Goal: Check status: Check status

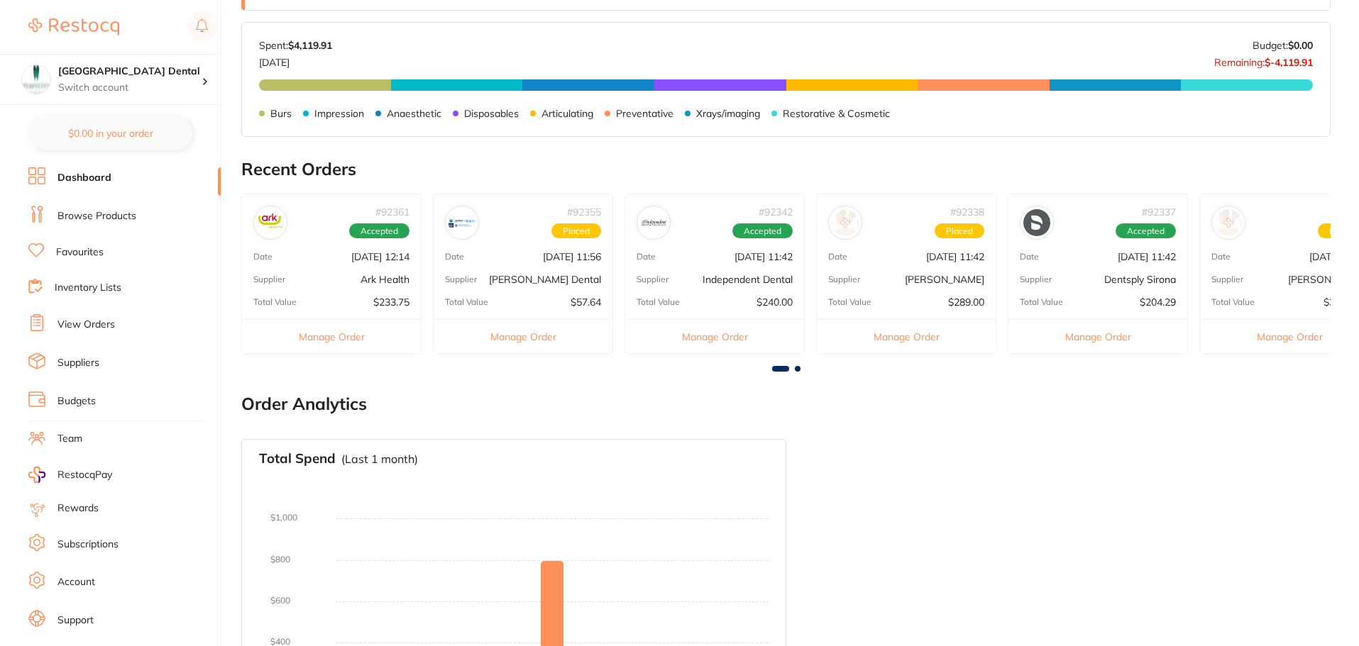
scroll to position [355, 0]
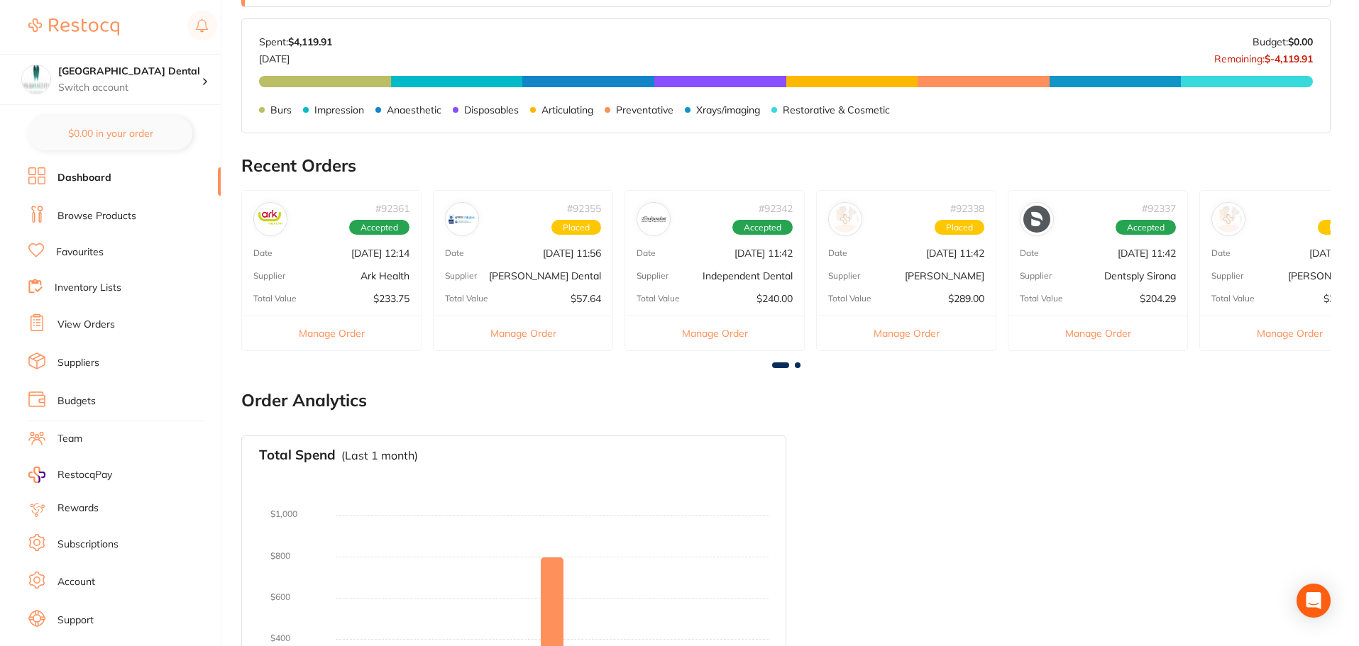
click at [336, 328] on button "Manage Order" at bounding box center [331, 333] width 179 height 35
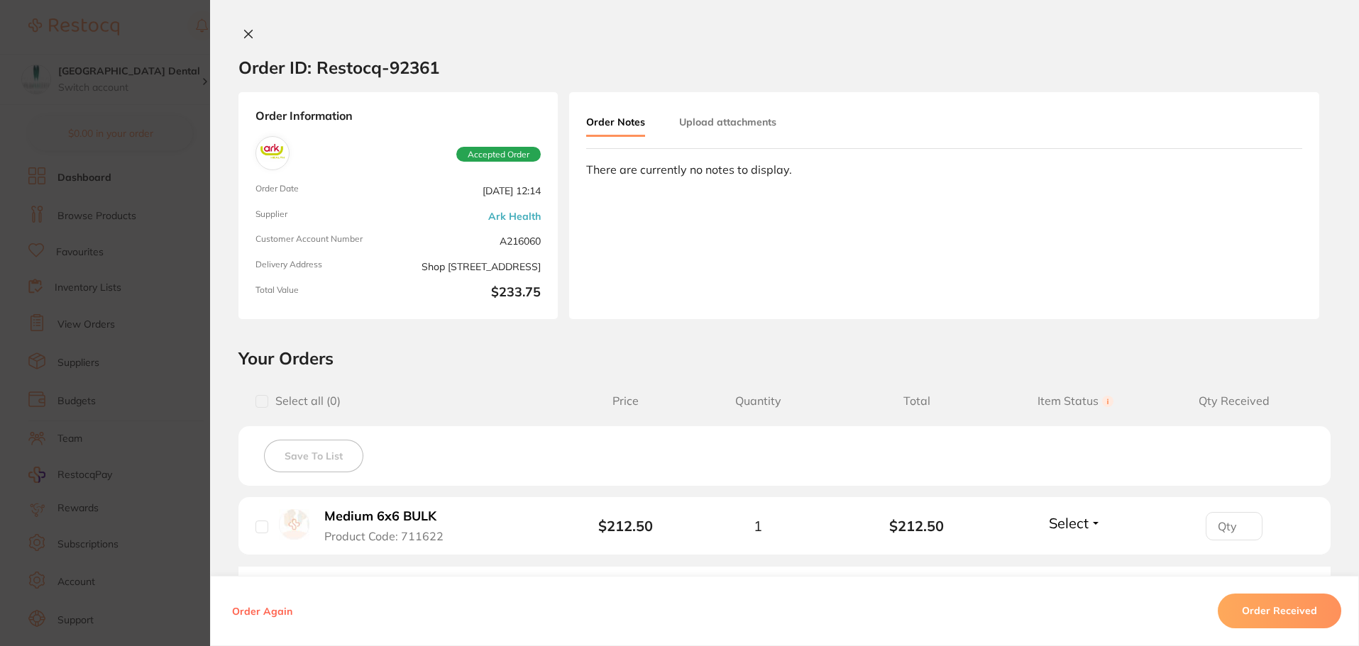
scroll to position [0, 0]
click at [248, 38] on icon at bounding box center [249, 35] width 8 height 8
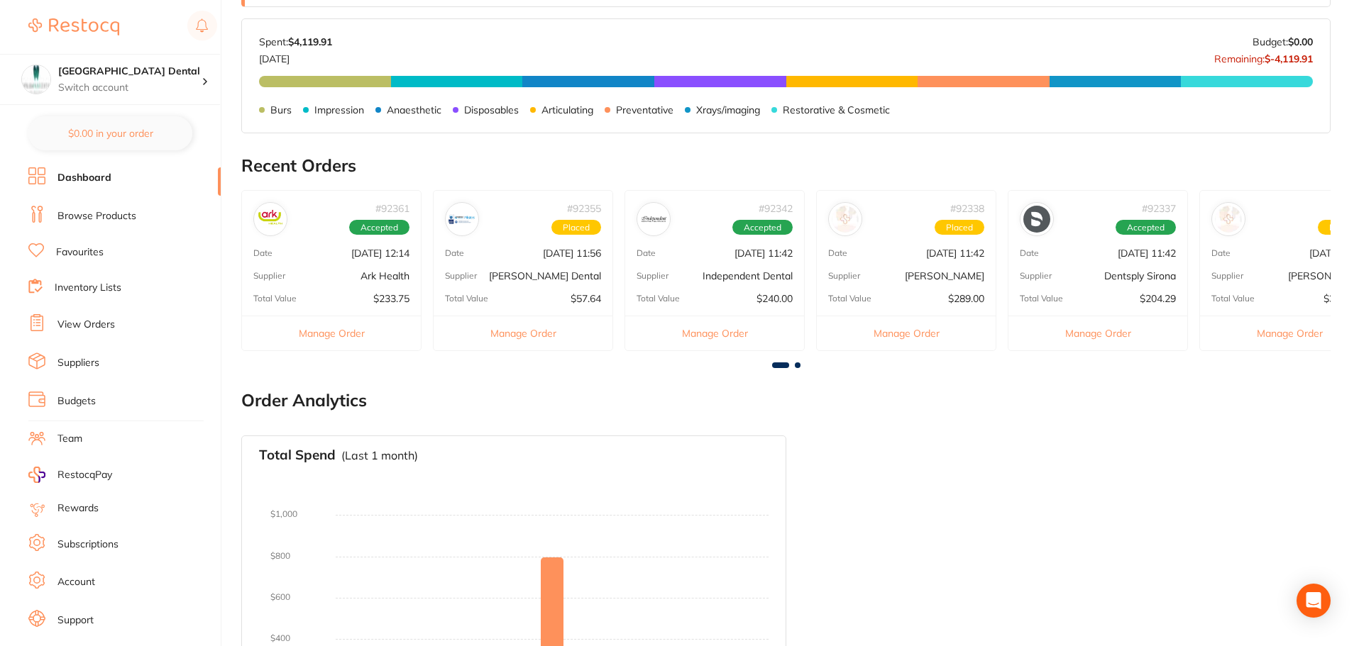
click at [513, 335] on button "Manage Order" at bounding box center [523, 333] width 179 height 35
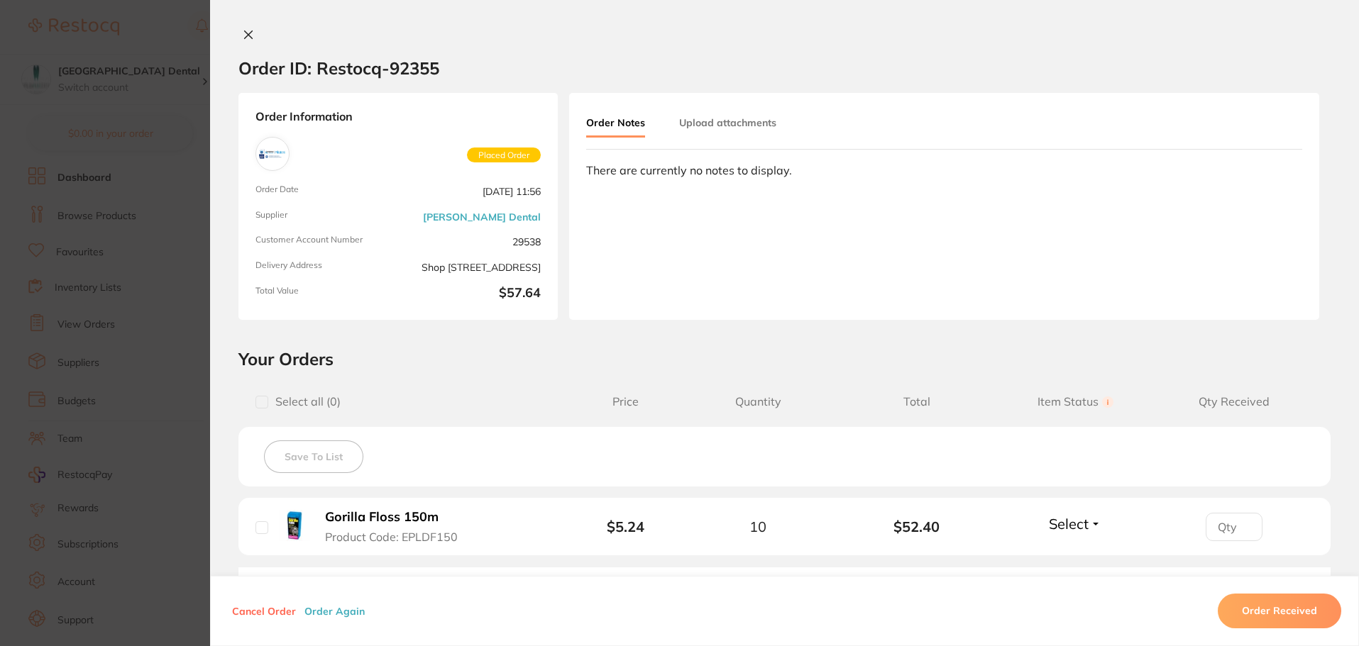
click at [245, 31] on icon at bounding box center [249, 35] width 8 height 8
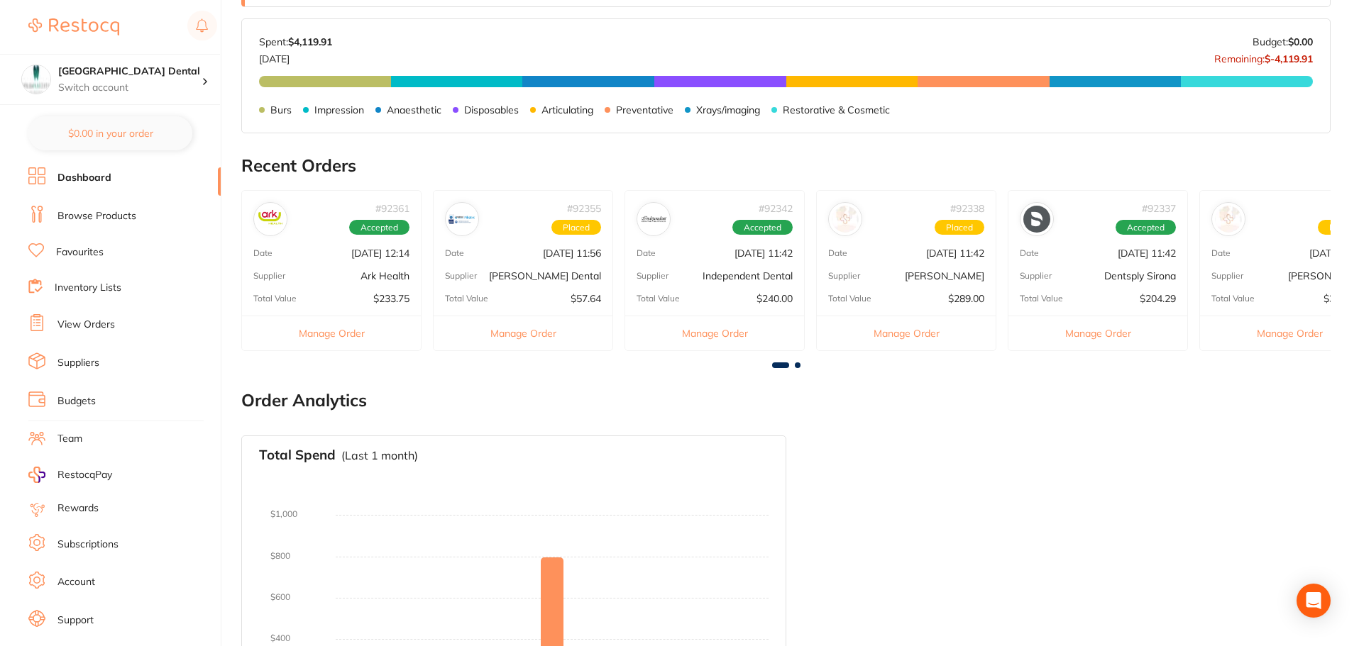
click at [708, 338] on button "Manage Order" at bounding box center [714, 333] width 179 height 35
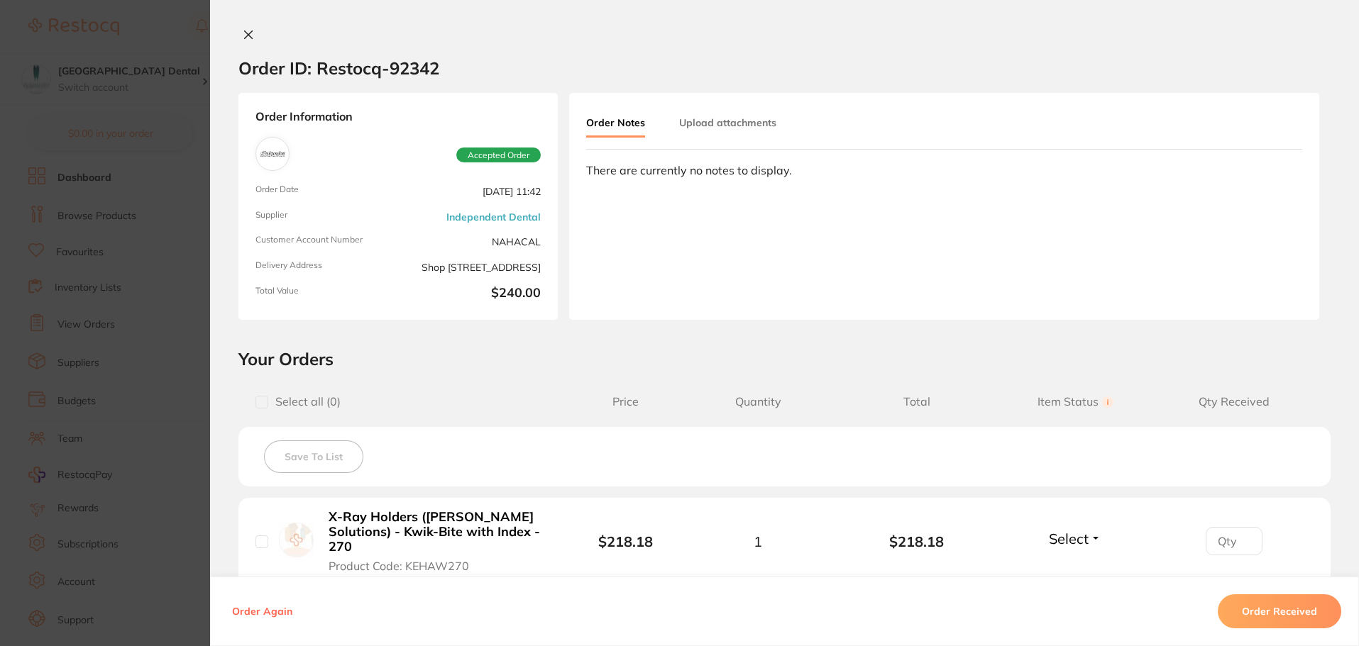
click at [245, 37] on icon at bounding box center [249, 35] width 8 height 8
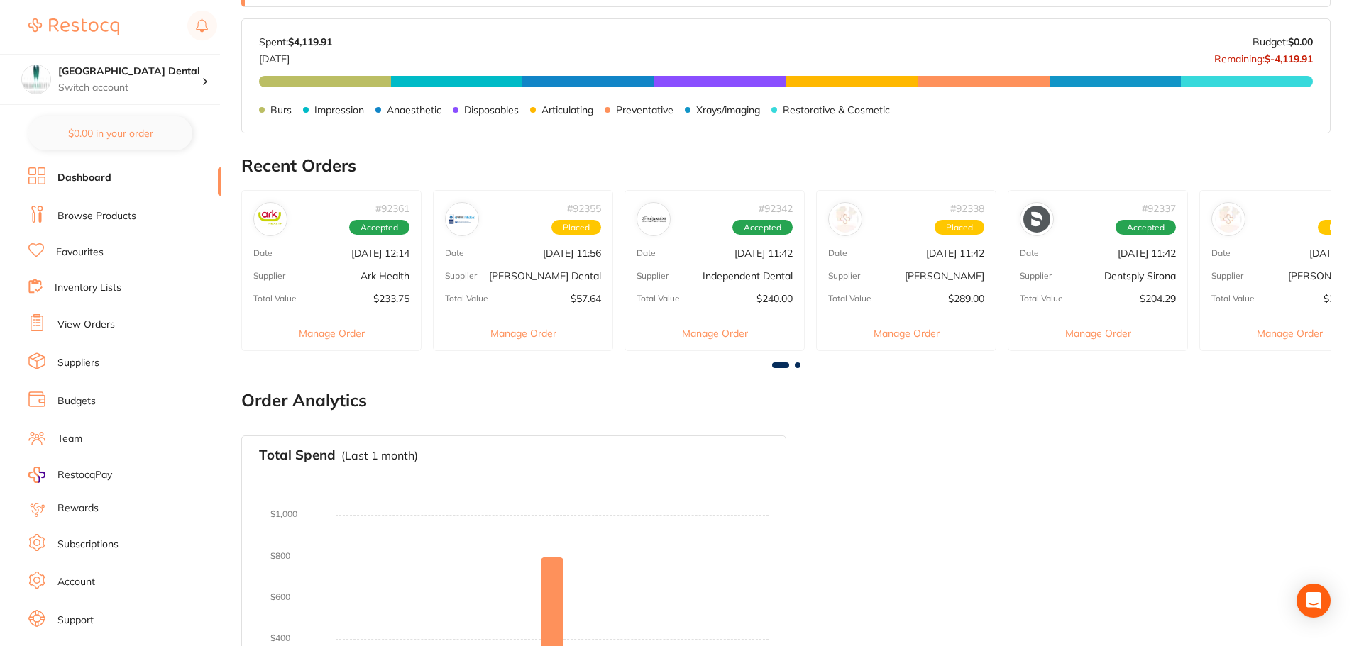
click at [915, 338] on button "Manage Order" at bounding box center [906, 333] width 179 height 35
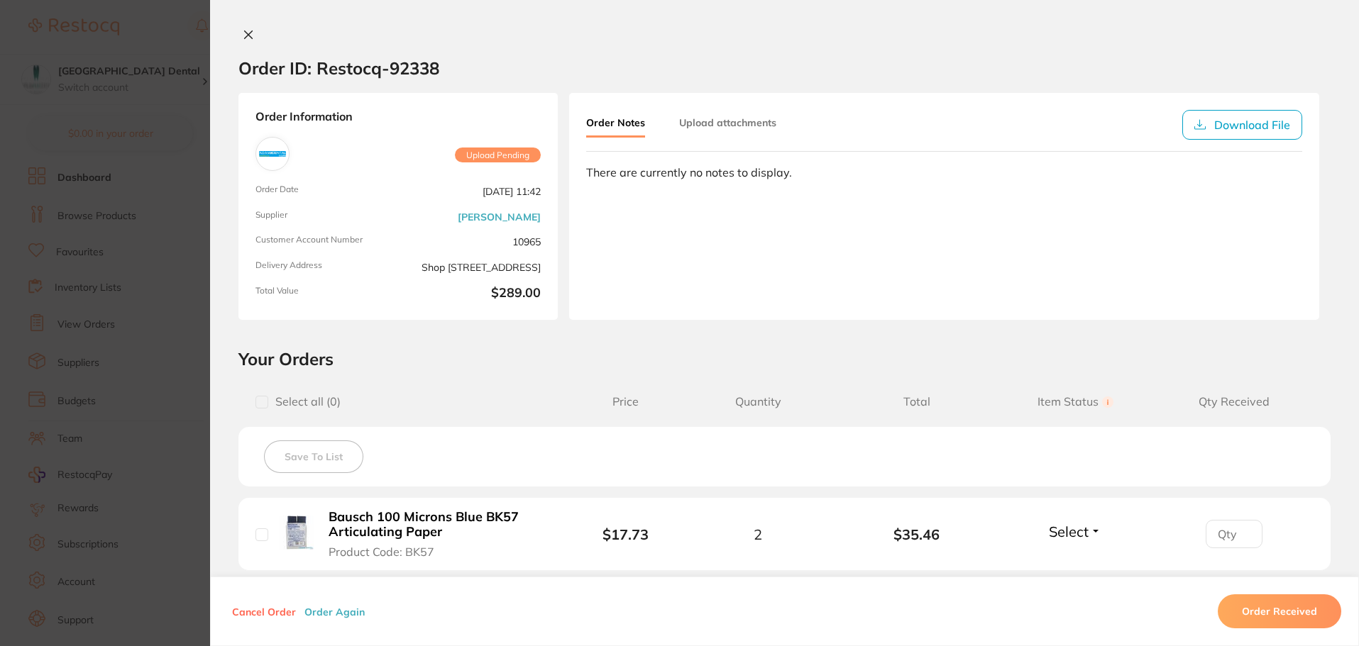
click at [245, 36] on icon at bounding box center [248, 34] width 11 height 11
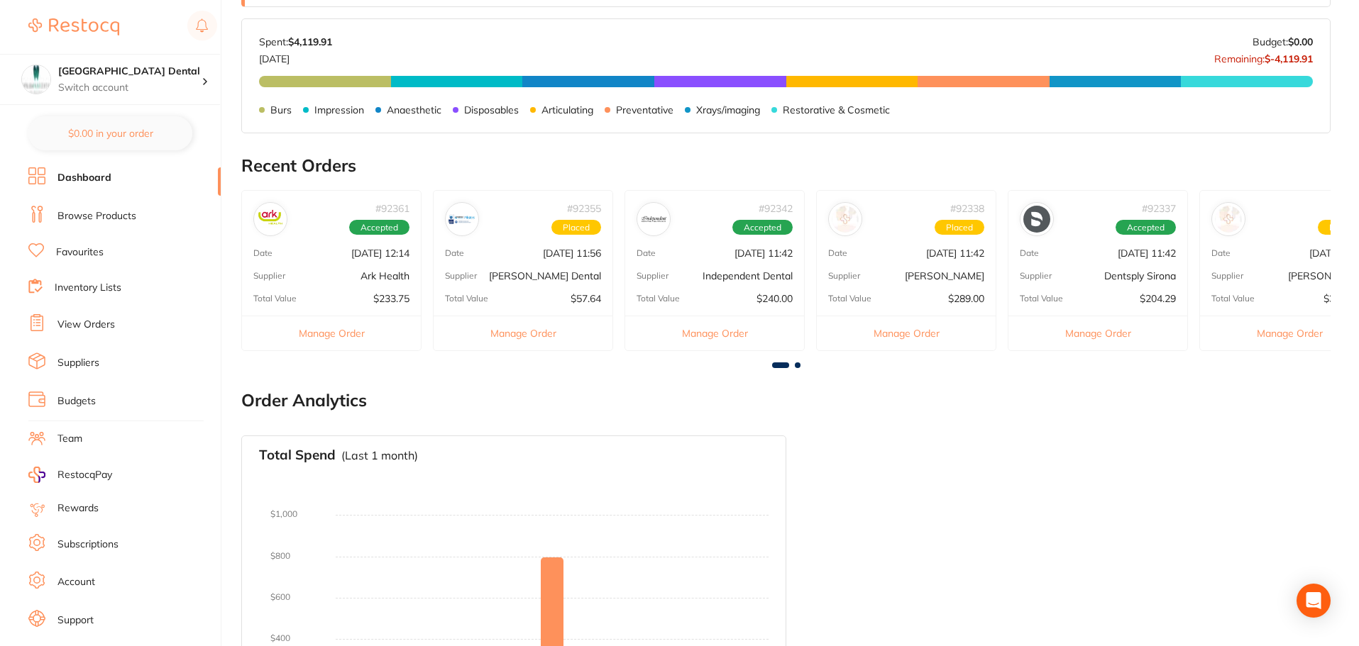
click at [903, 333] on button "Manage Order" at bounding box center [906, 333] width 179 height 35
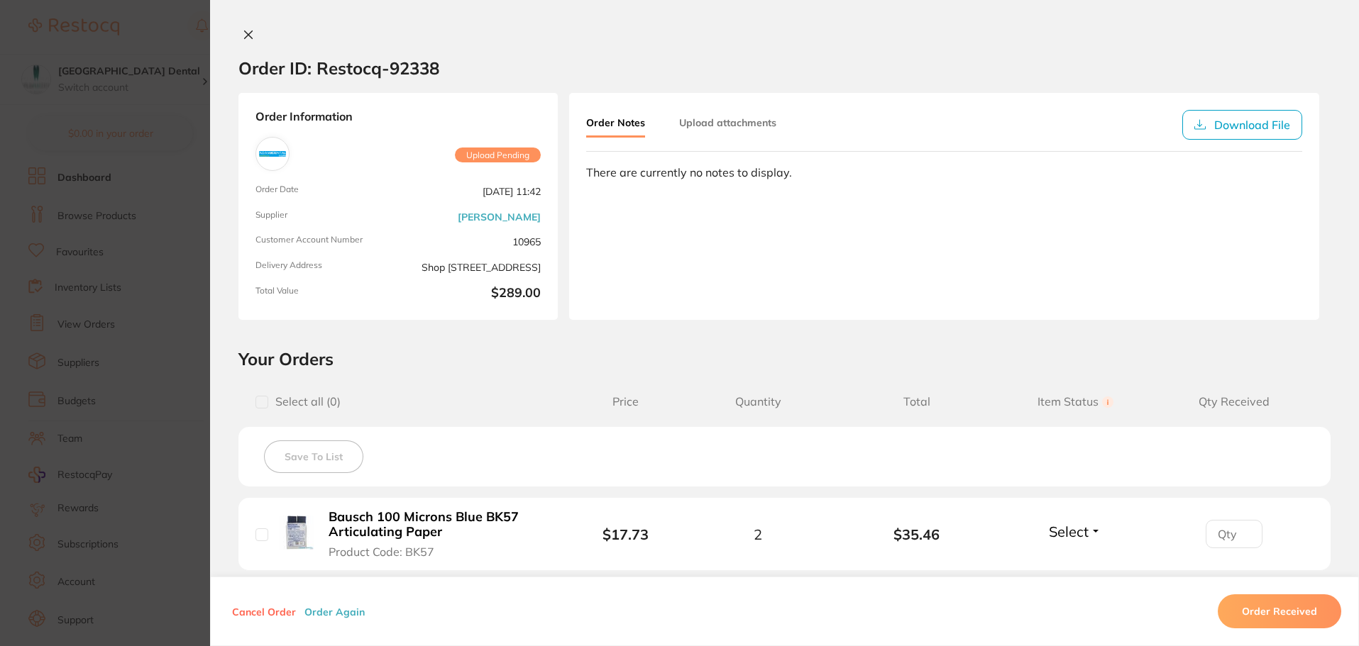
click at [243, 34] on icon at bounding box center [248, 34] width 11 height 11
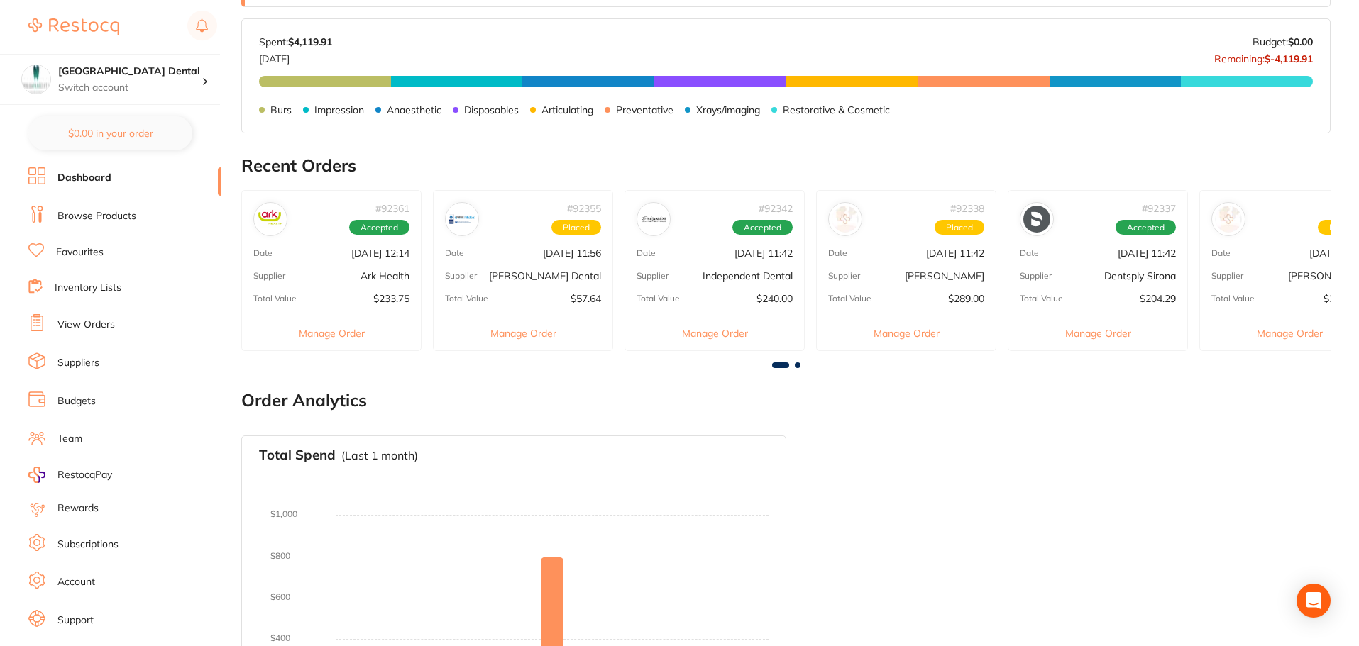
click at [1086, 332] on button "Manage Order" at bounding box center [1097, 333] width 179 height 35
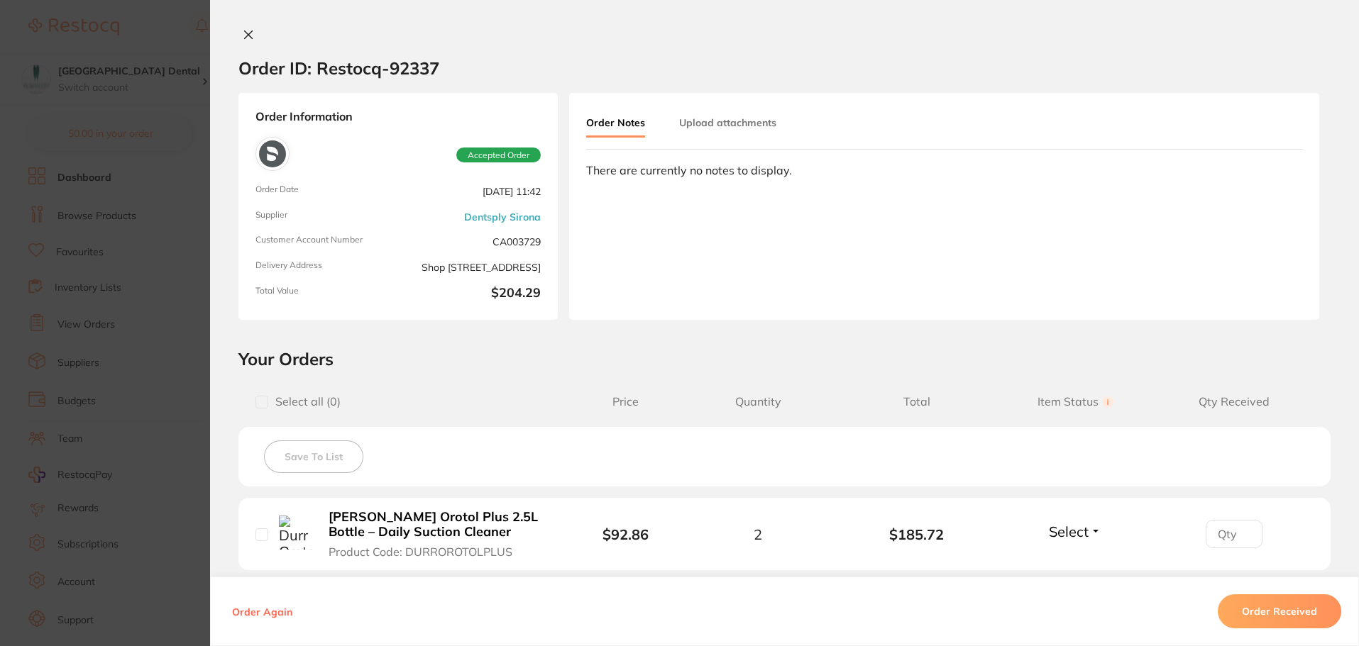
click at [246, 33] on icon at bounding box center [249, 35] width 8 height 8
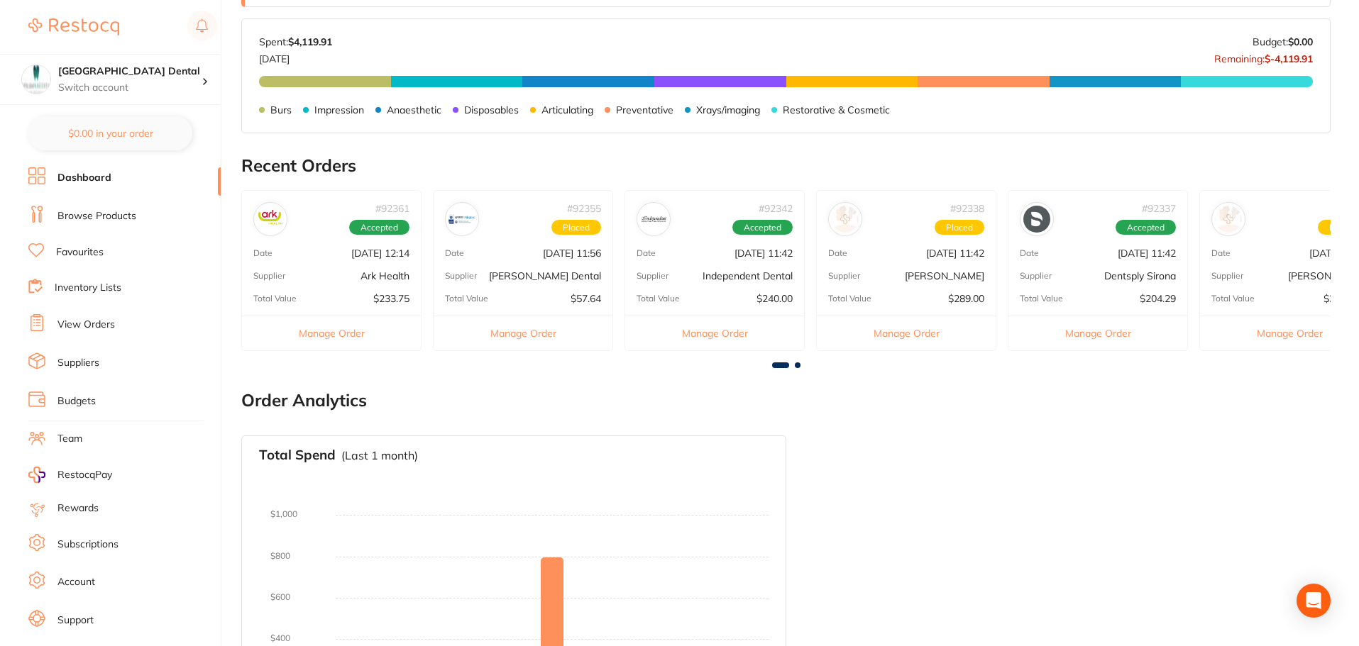
click at [795, 363] on span at bounding box center [798, 366] width 6 height 6
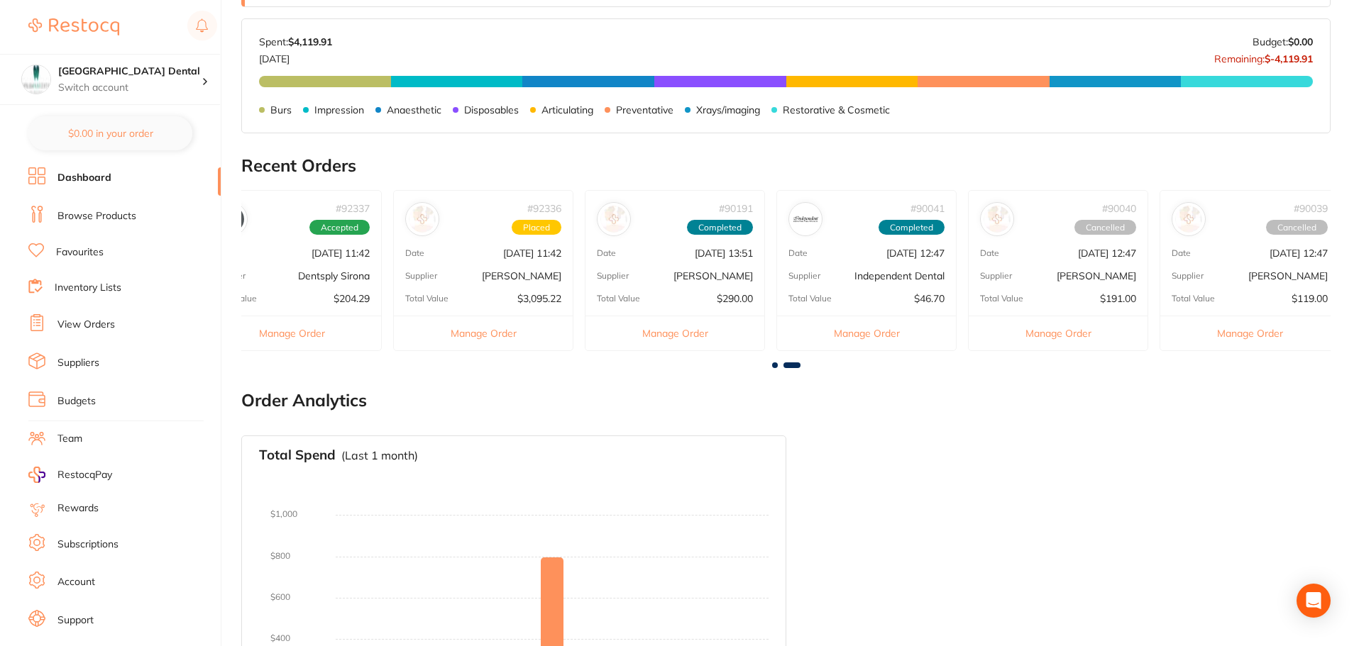
scroll to position [0, 815]
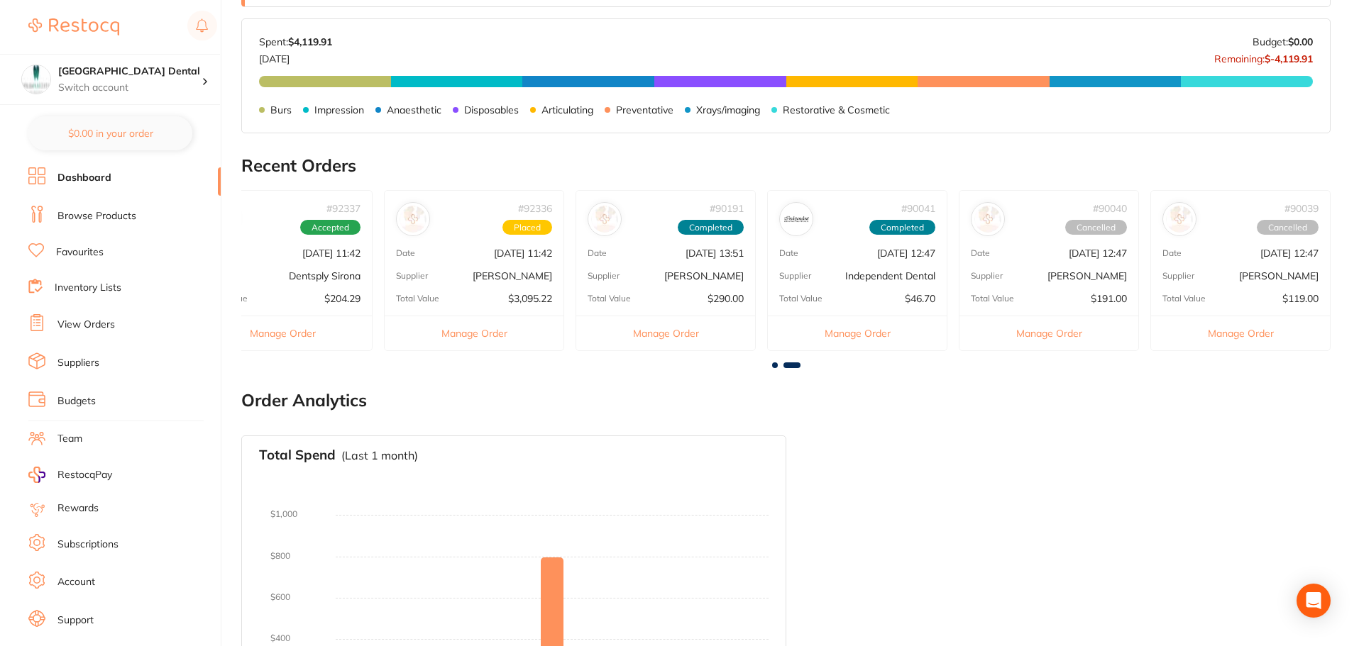
click at [489, 333] on button "Manage Order" at bounding box center [474, 333] width 179 height 35
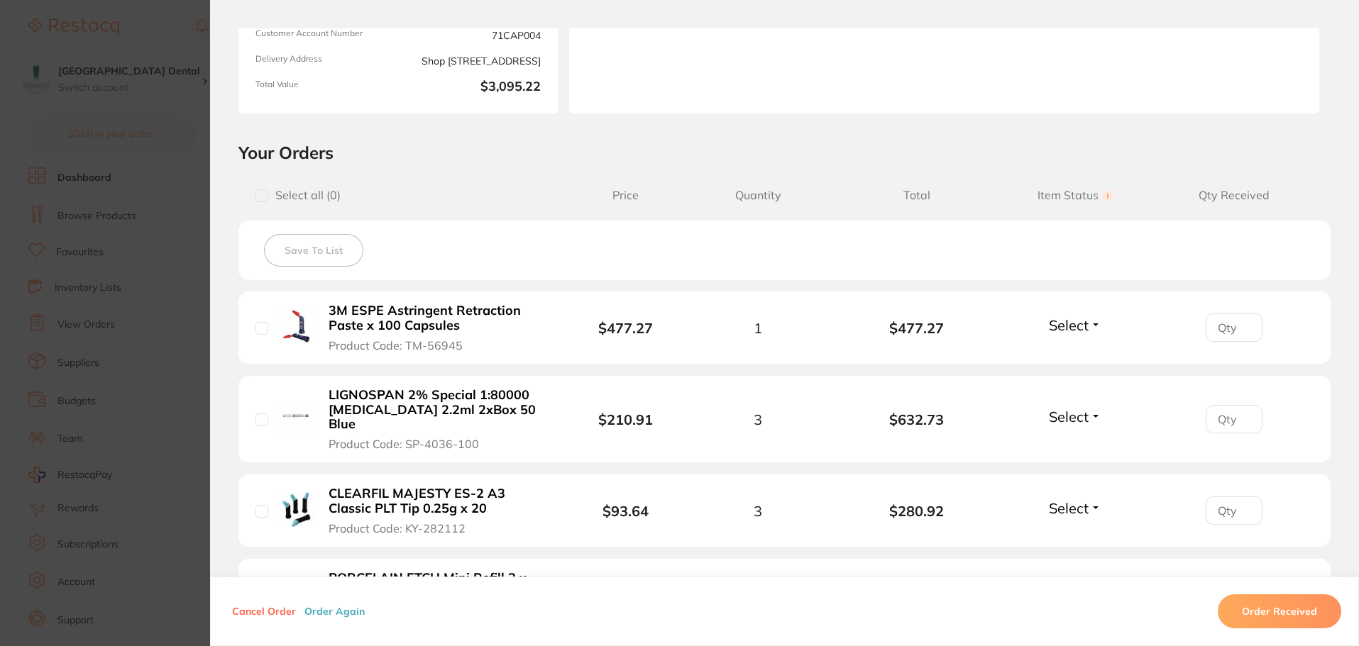
scroll to position [0, 0]
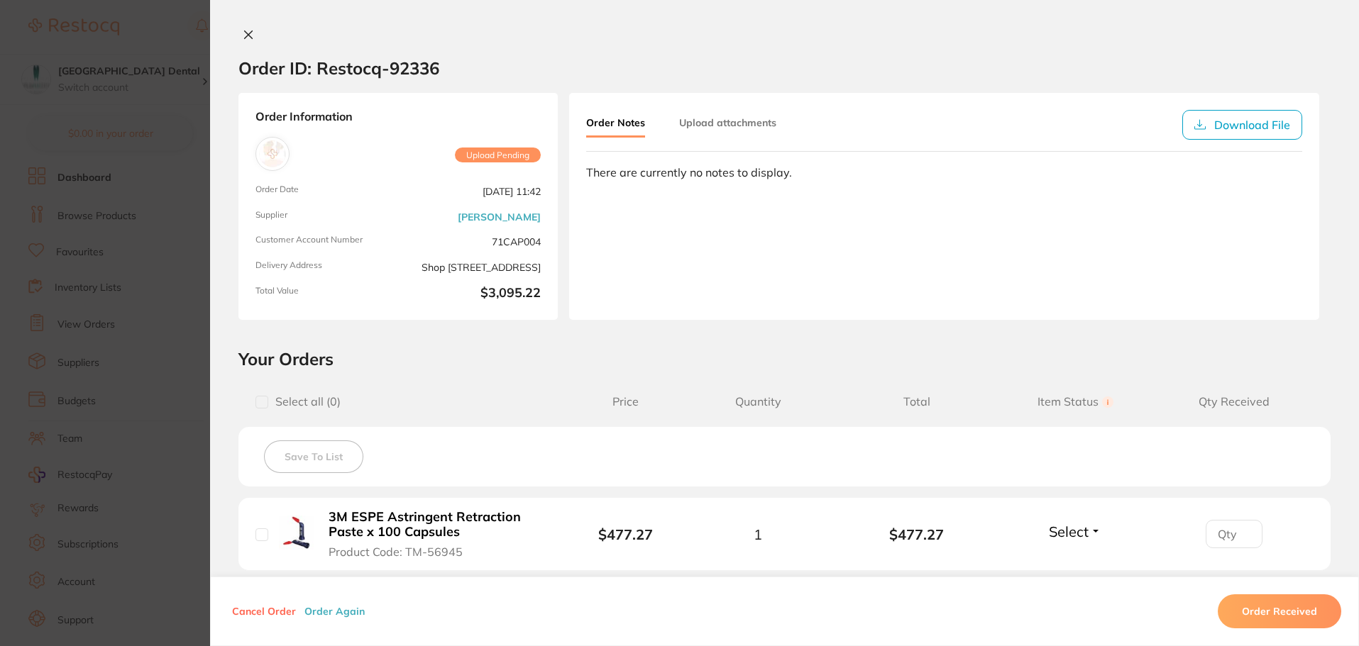
click at [248, 35] on icon at bounding box center [248, 34] width 11 height 11
